Goal: Transaction & Acquisition: Subscribe to service/newsletter

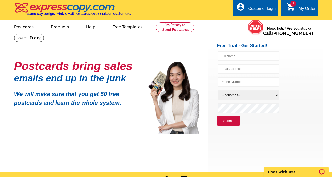
click at [298, 7] on link "1 shopping_cart My Order" at bounding box center [301, 9] width 29 height 6
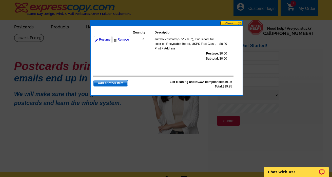
click at [227, 23] on button at bounding box center [232, 23] width 22 height 5
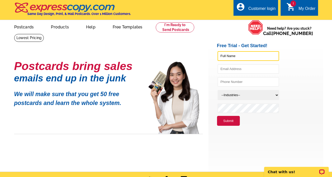
click at [263, 54] on input "text" at bounding box center [249, 56] width 62 height 10
type input "[PERSON_NAME]"
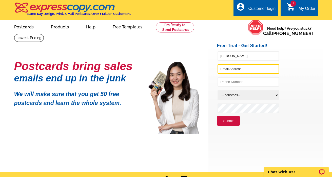
click at [225, 68] on input "text" at bounding box center [249, 69] width 62 height 10
type input "[EMAIL_ADDRESS][DOMAIN_NAME]"
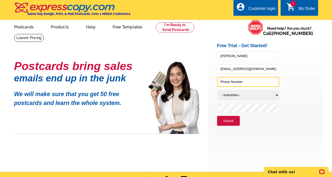
type input "3474516781"
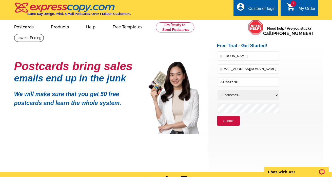
click at [241, 95] on select "--Industries-- Residential Real Estate Accounting Agriculture Architecture Arts…" at bounding box center [249, 95] width 62 height 10
select select "785"
click at [218, 90] on select "--Industries-- Residential Real Estate Accounting Agriculture Architecture Arts…" at bounding box center [249, 95] width 62 height 10
click at [225, 122] on button "Submit" at bounding box center [228, 121] width 23 height 10
